Goal: Task Accomplishment & Management: Manage account settings

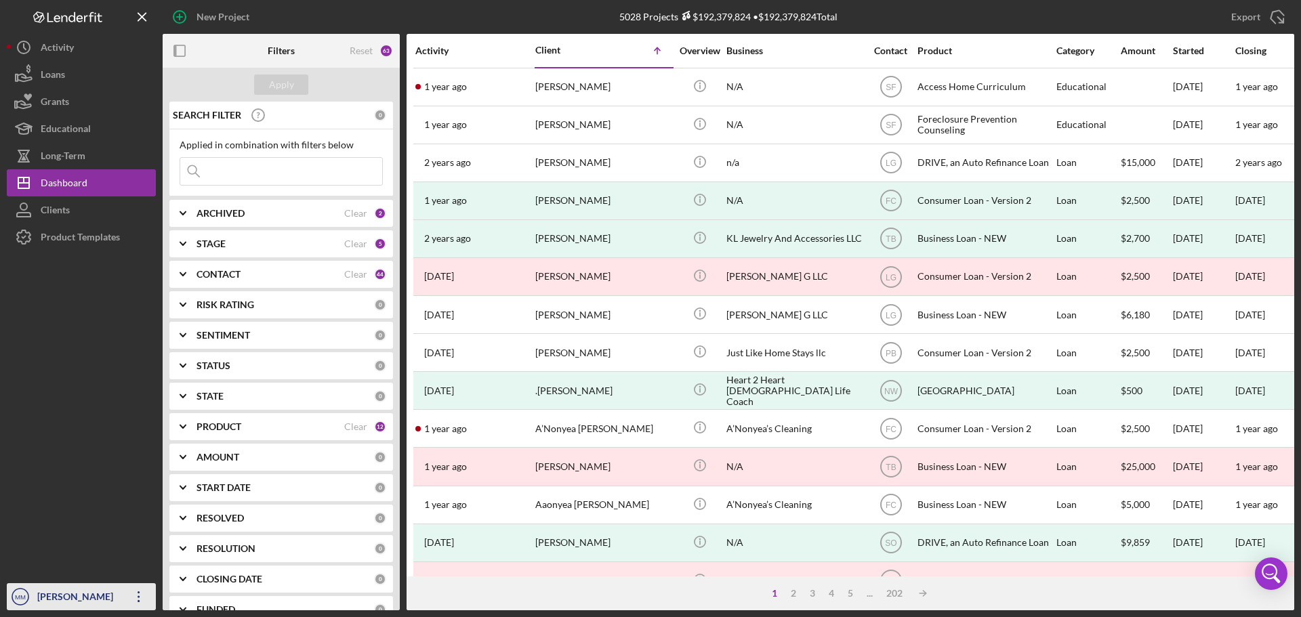
click at [141, 591] on icon "Icon/Overflow" at bounding box center [139, 597] width 34 height 34
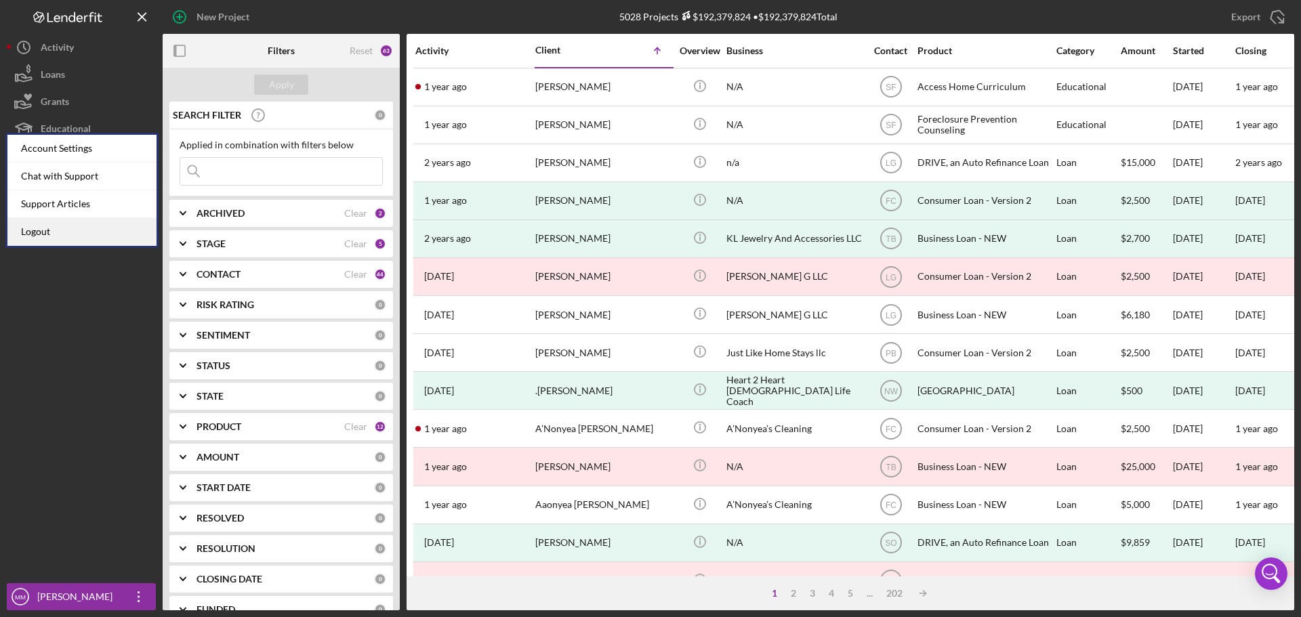
click at [56, 224] on link "Logout" at bounding box center [81, 232] width 149 height 28
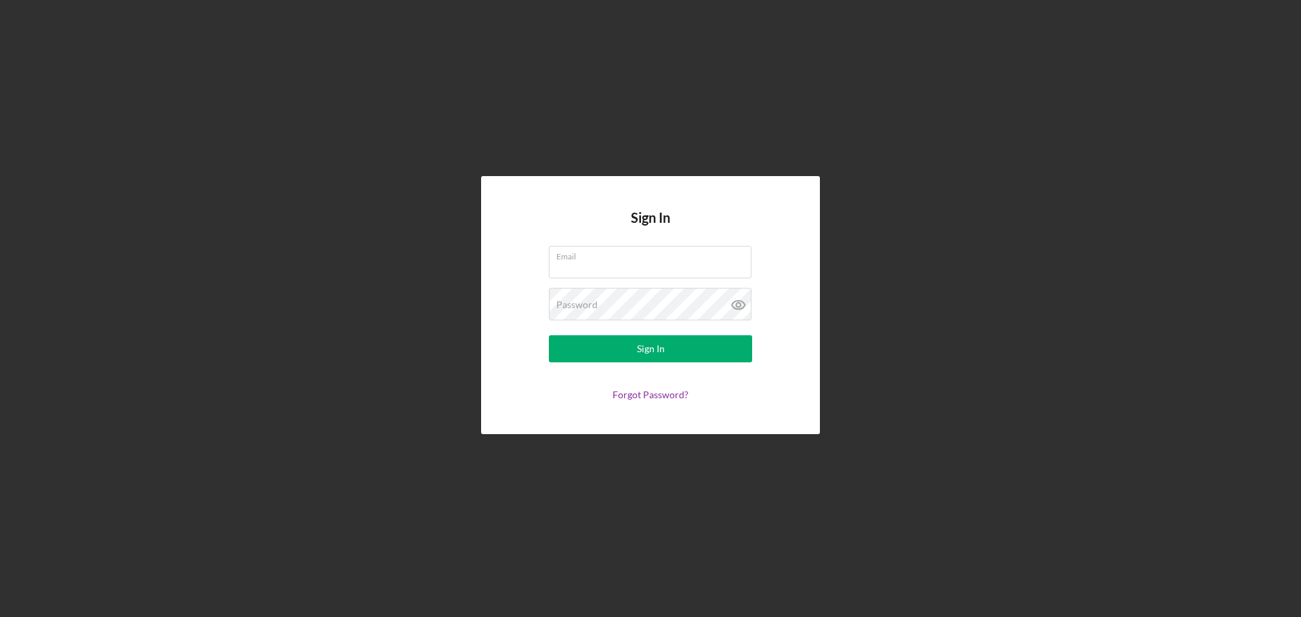
type input "[EMAIL_ADDRESS][DOMAIN_NAME]"
